Goal: Navigation & Orientation: Find specific page/section

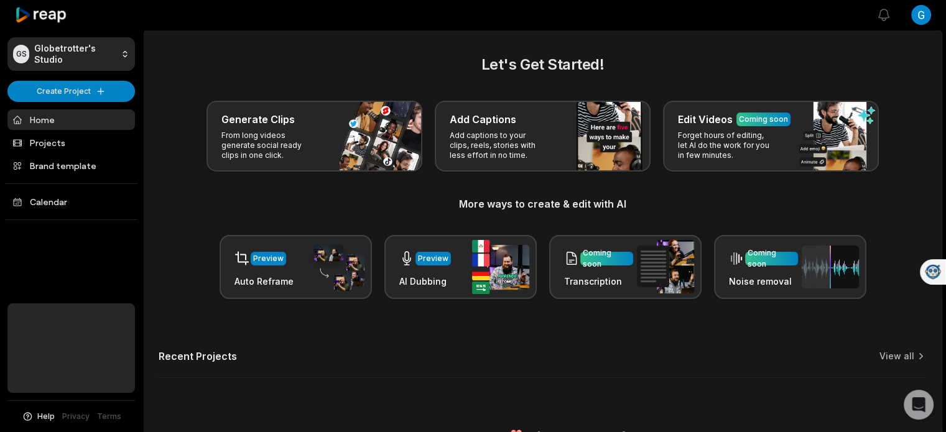
scroll to position [25, 0]
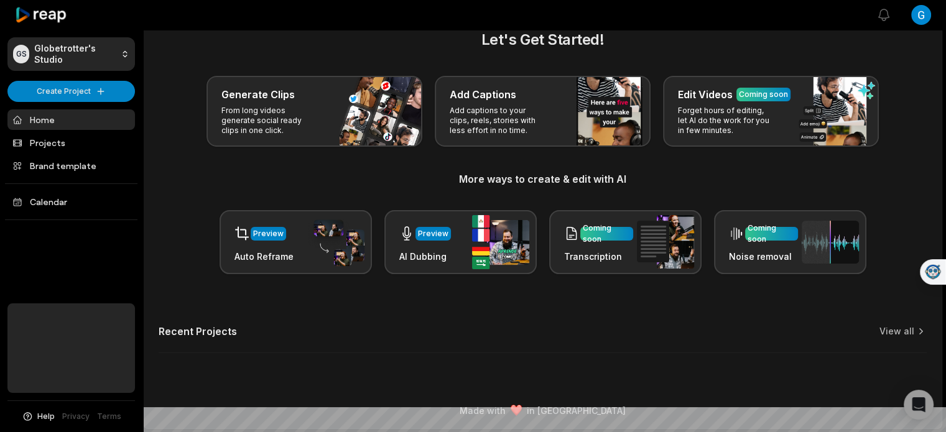
click at [46, 126] on link "Home" at bounding box center [70, 119] width 127 height 21
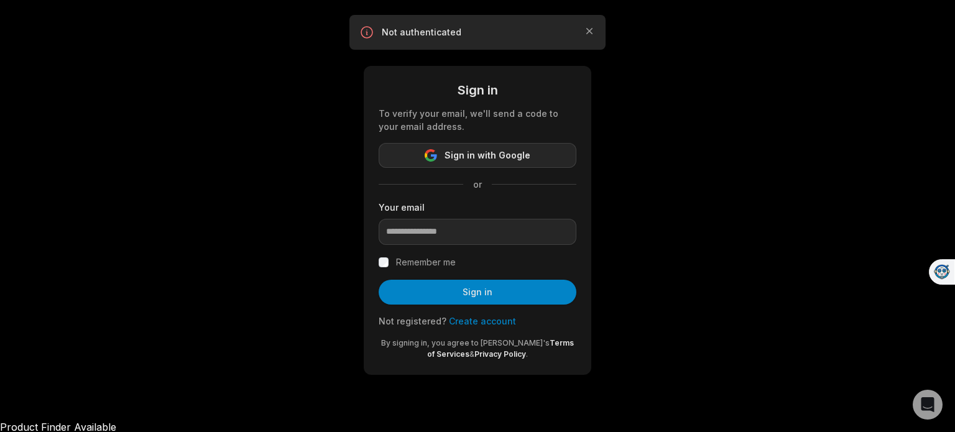
click at [493, 154] on span "Sign in with Google" at bounding box center [488, 155] width 86 height 15
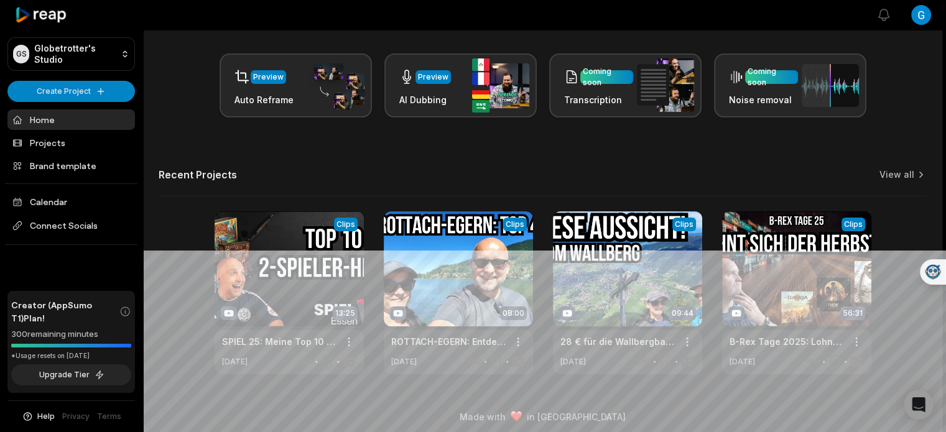
scroll to position [188, 0]
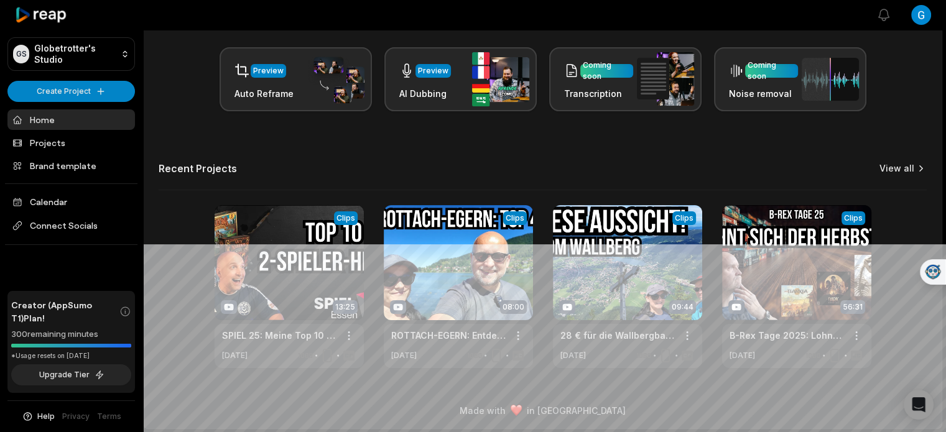
click at [890, 169] on link "View all" at bounding box center [896, 168] width 35 height 12
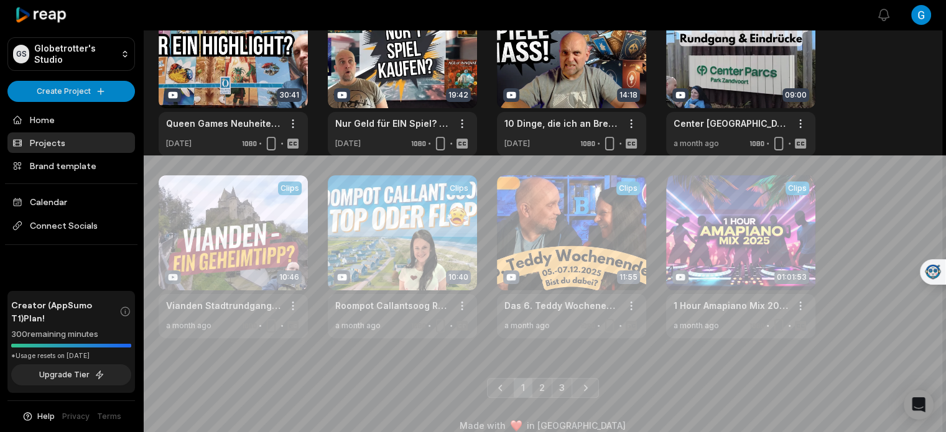
scroll to position [292, 0]
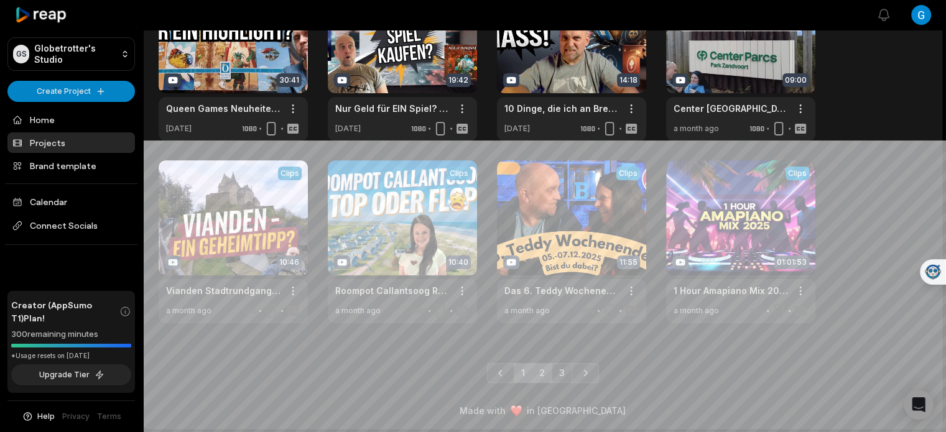
click at [535, 365] on link "2" at bounding box center [542, 373] width 21 height 20
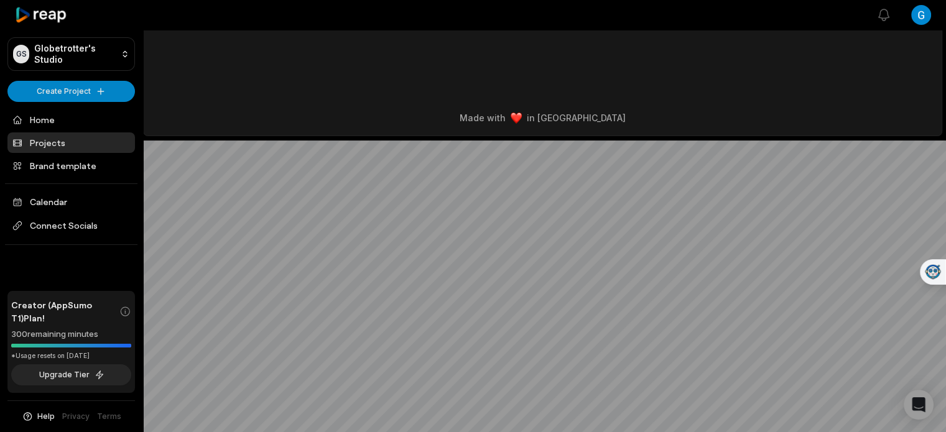
scroll to position [0, 0]
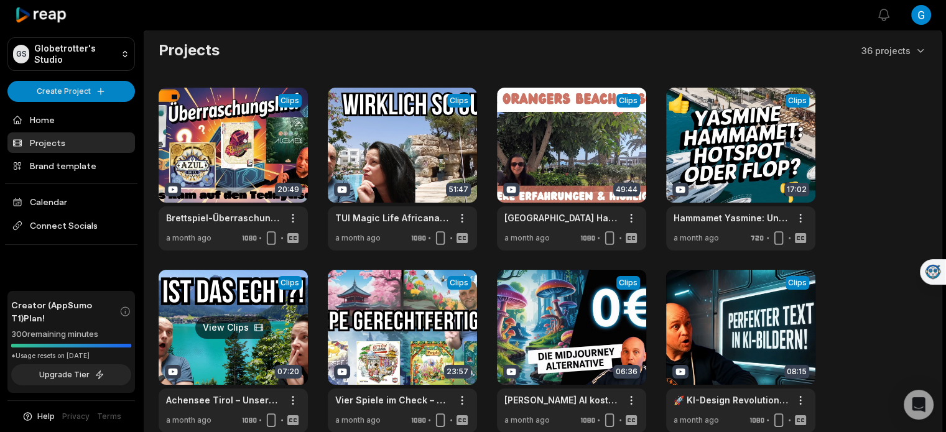
click at [199, 306] on link at bounding box center [233, 351] width 149 height 163
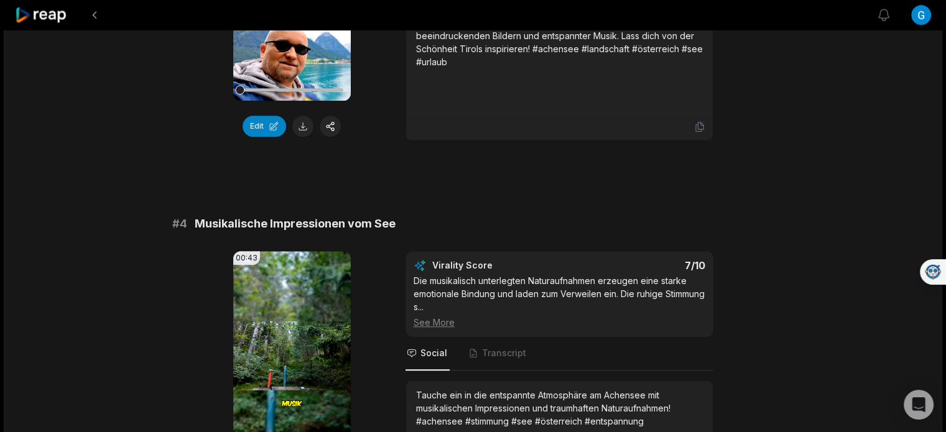
scroll to position [3338, 0]
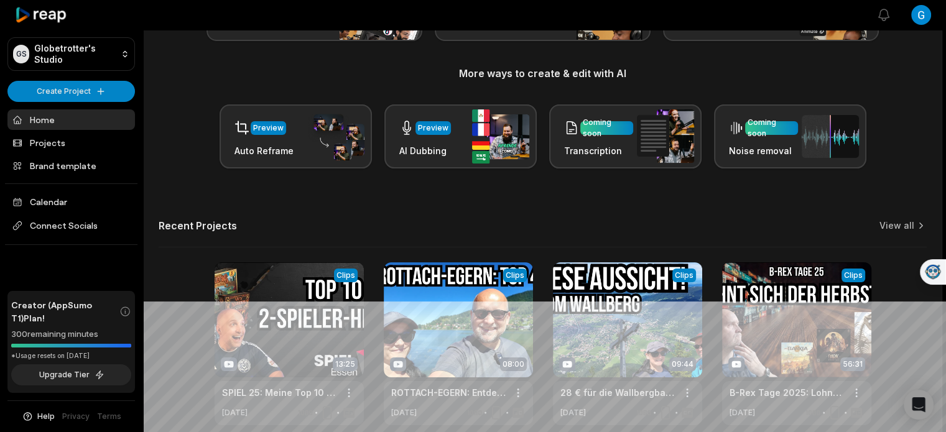
scroll to position [188, 0]
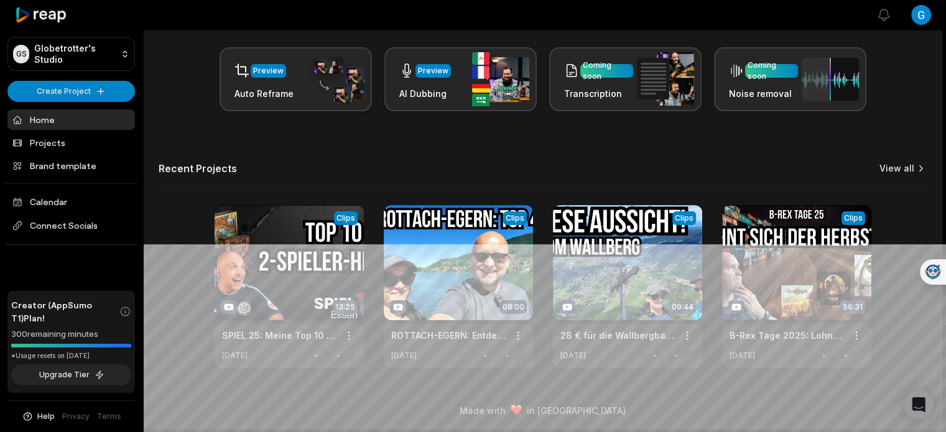
click at [904, 168] on link "View all" at bounding box center [896, 168] width 35 height 12
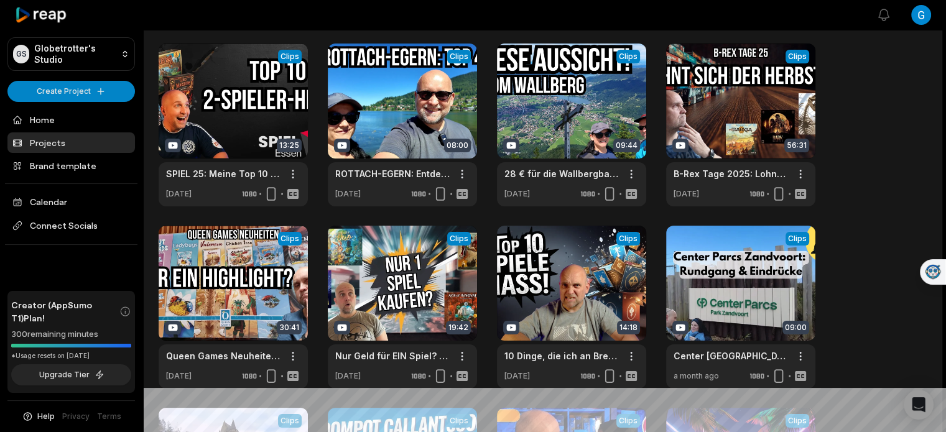
scroll to position [9, 0]
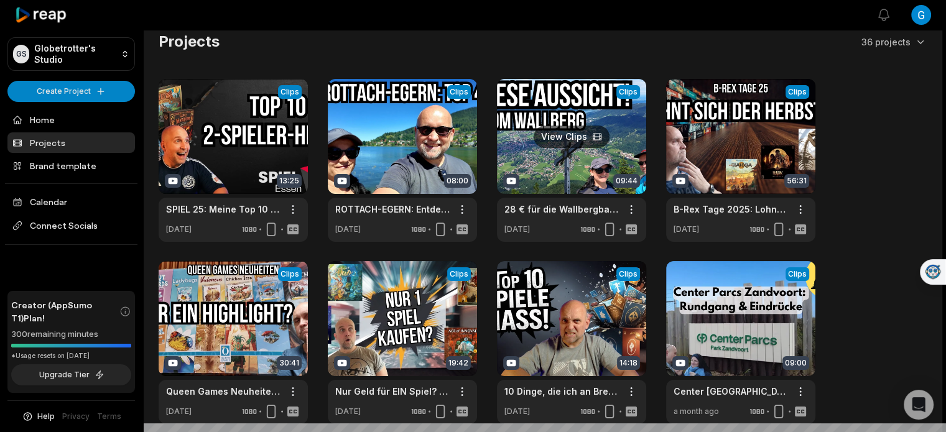
click at [572, 101] on link at bounding box center [571, 160] width 149 height 163
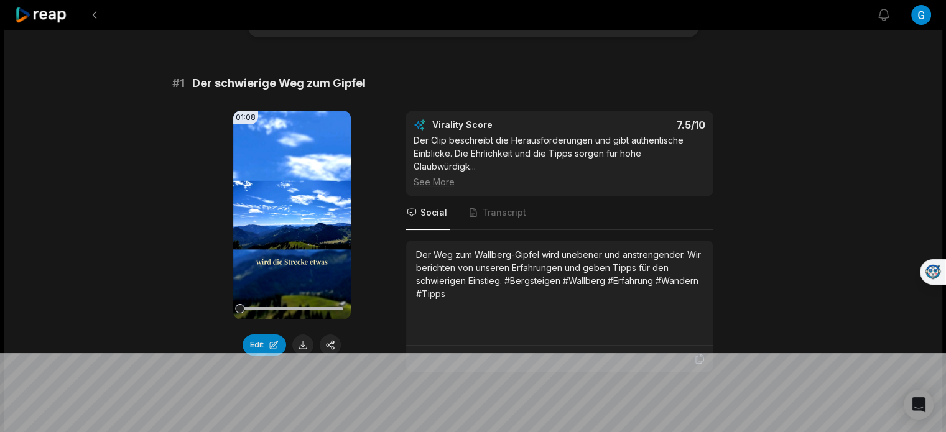
scroll to position [84, 0]
